Goal: Task Accomplishment & Management: Use online tool/utility

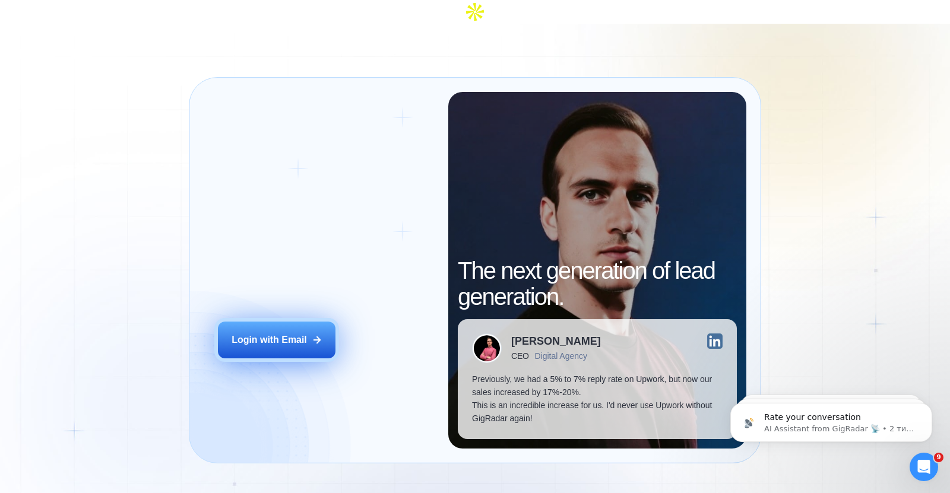
click at [283, 334] on div "Login with Email" at bounding box center [269, 340] width 75 height 13
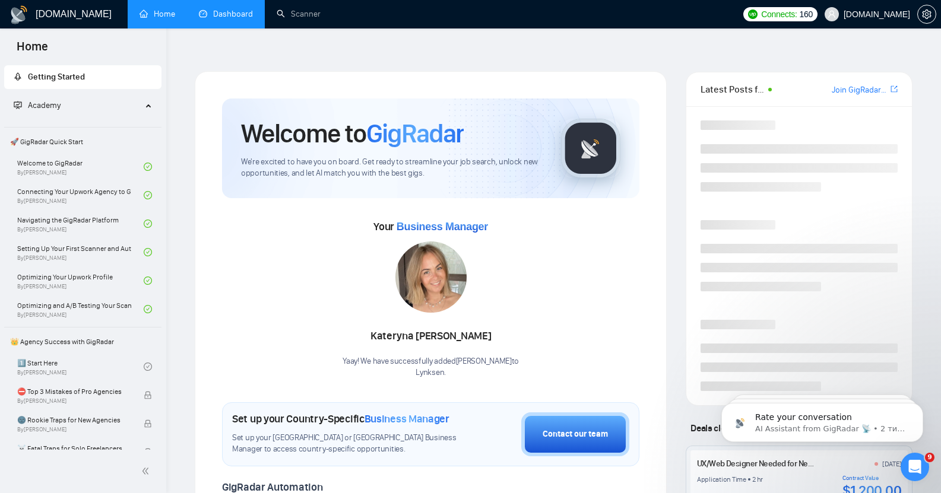
click at [229, 14] on link "Dashboard" at bounding box center [226, 14] width 54 height 10
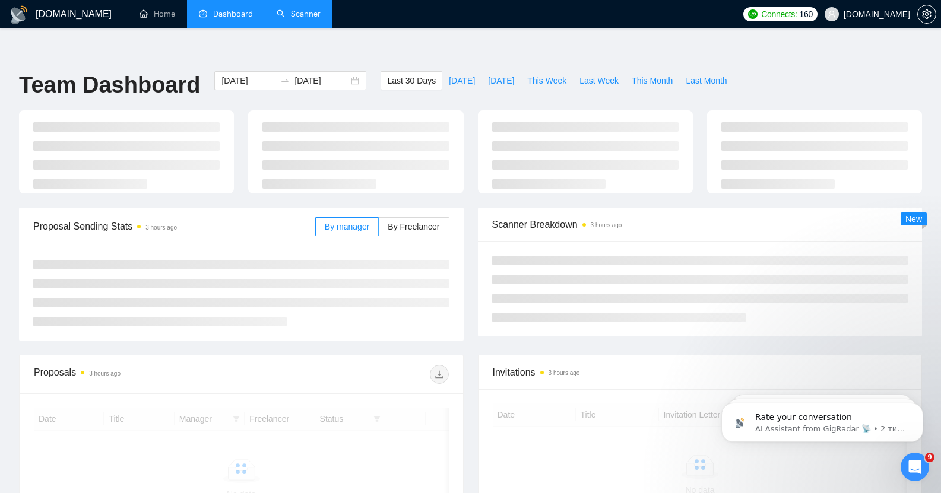
click at [309, 17] on link "Scanner" at bounding box center [299, 14] width 44 height 10
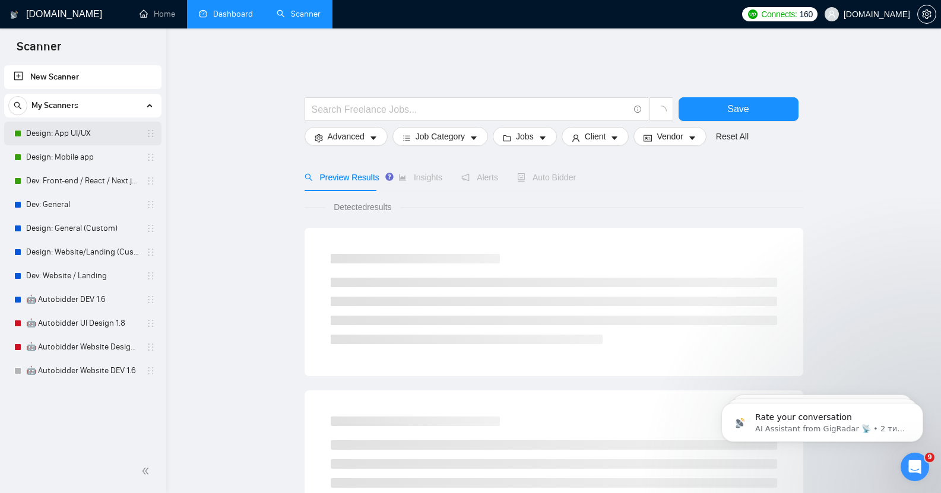
click at [78, 137] on link "Design: App UI/UX" at bounding box center [82, 134] width 113 height 24
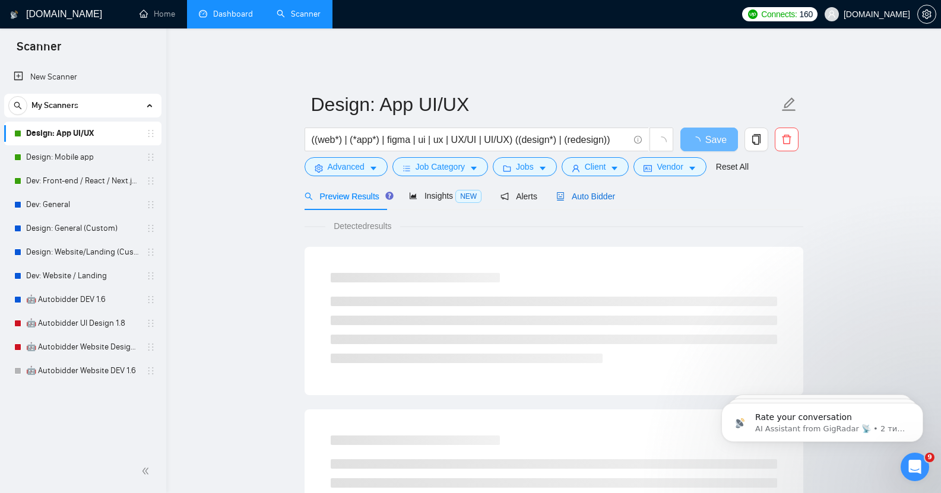
click at [568, 192] on span "Auto Bidder" at bounding box center [585, 196] width 59 height 9
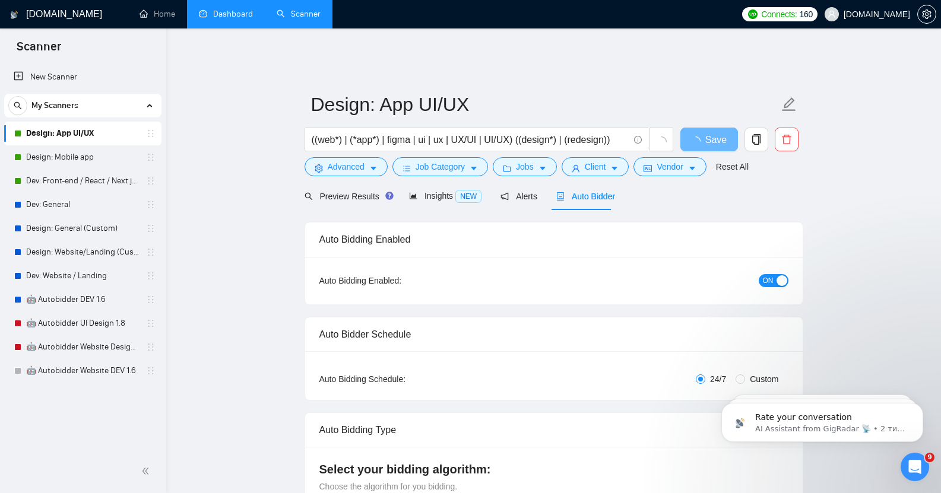
checkbox input "true"
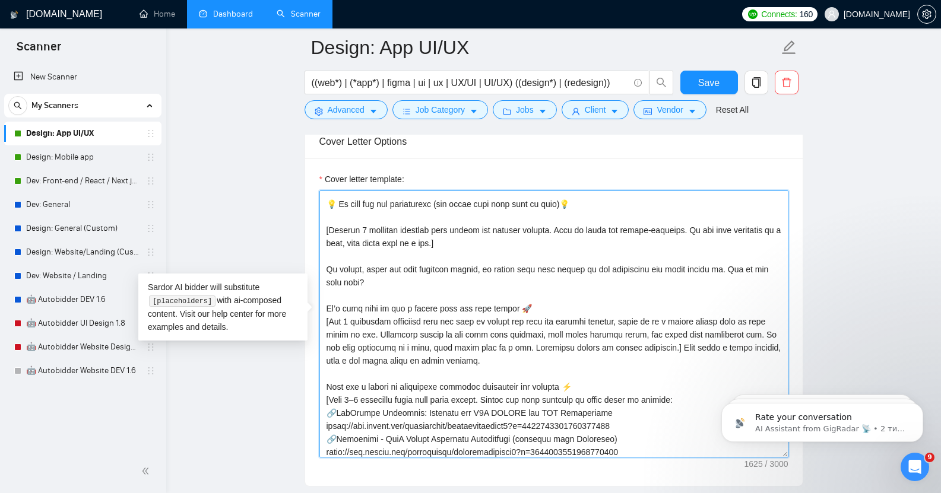
scroll to position [104, 0]
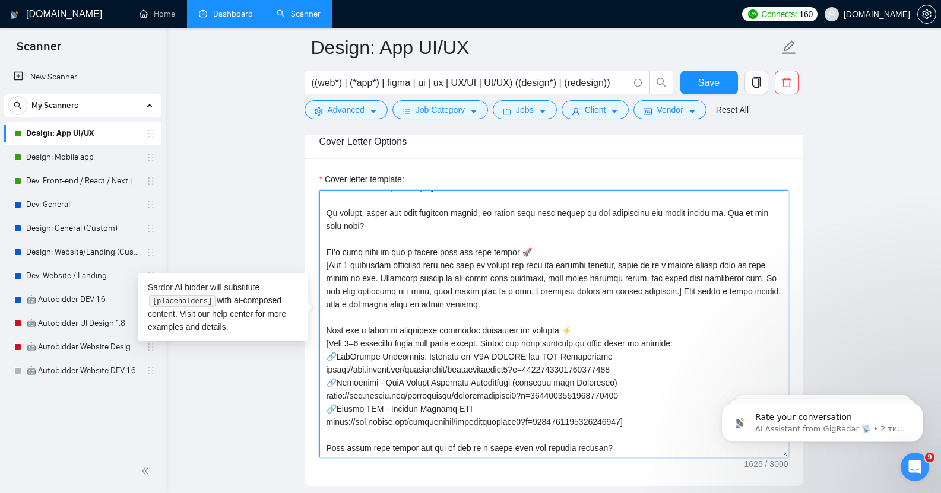
drag, startPoint x: 326, startPoint y: 192, endPoint x: 645, endPoint y: 429, distance: 397.7
click at [645, 429] on textarea "Cover letter template:" at bounding box center [553, 324] width 469 height 267
